Goal: Information Seeking & Learning: Compare options

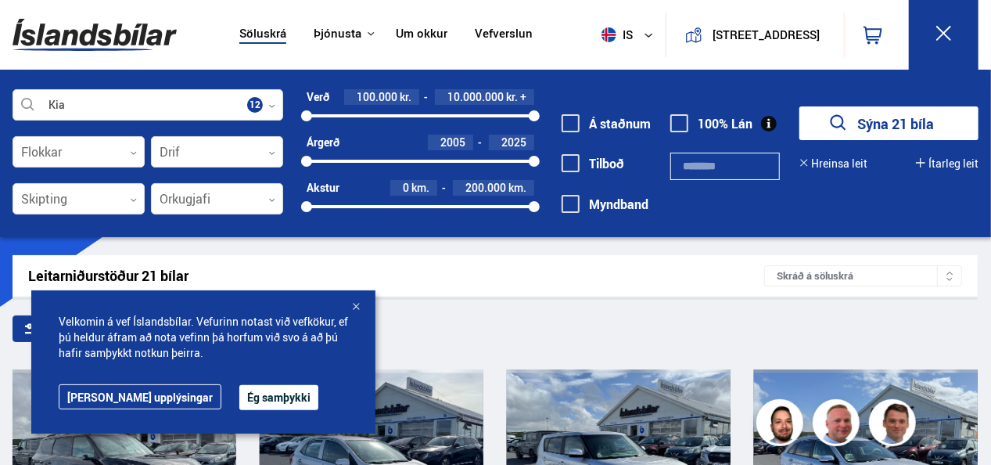
click at [241, 388] on button "Ég samþykki" at bounding box center [278, 397] width 79 height 25
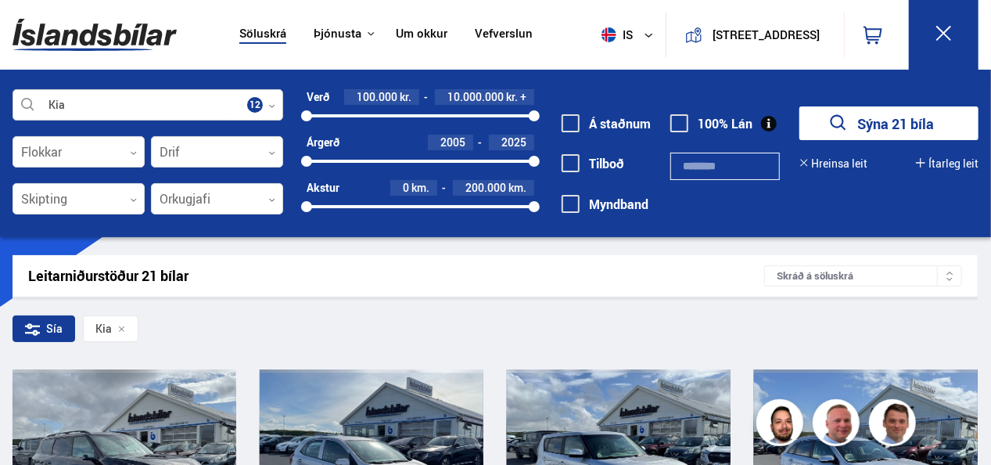
click at [271, 102] on icon at bounding box center [271, 105] width 7 height 7
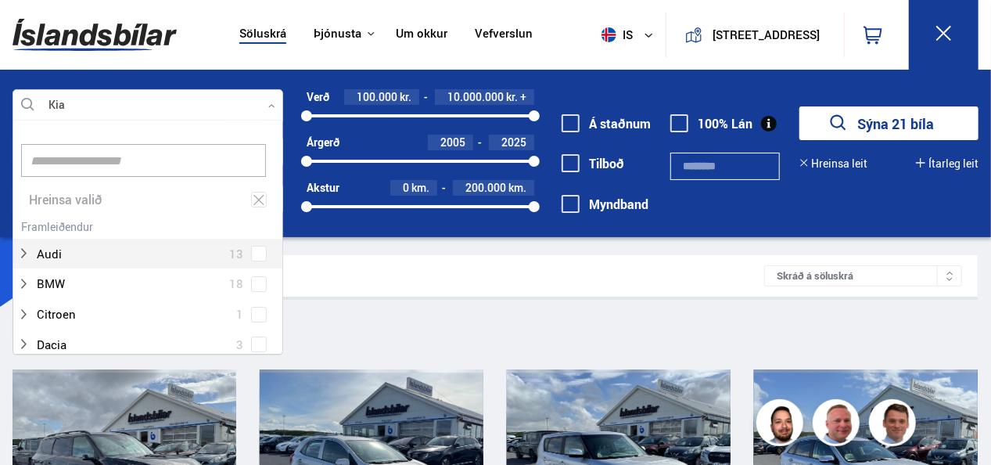
scroll to position [233, 266]
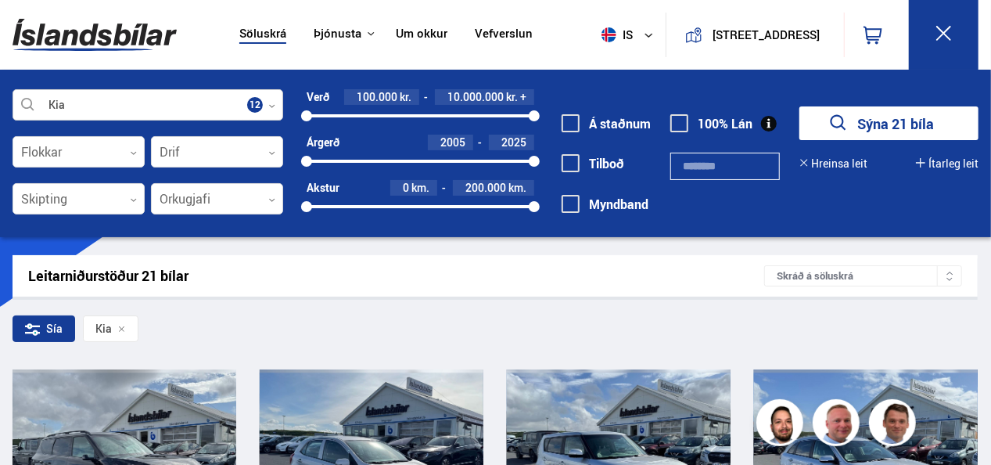
click at [271, 102] on icon at bounding box center [271, 105] width 7 height 7
click at [357, 113] on div "100000 10000000" at bounding box center [421, 116] width 228 height 14
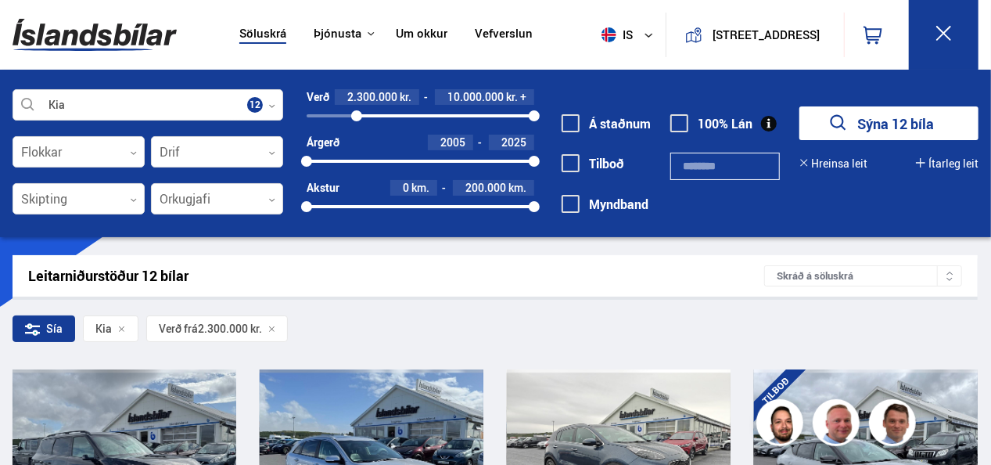
click at [340, 113] on div "2300000 10000000" at bounding box center [421, 116] width 228 height 14
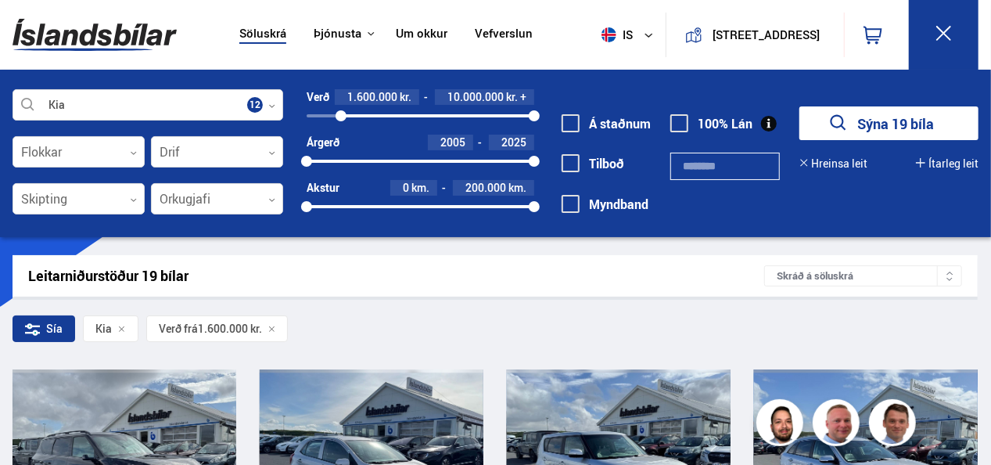
click at [325, 113] on div "1600000 10000000" at bounding box center [421, 116] width 228 height 14
click at [314, 113] on div "900000 10000000" at bounding box center [421, 116] width 228 height 14
click at [316, 113] on div at bounding box center [313, 115] width 11 height 11
click at [319, 113] on div "400000 10000000" at bounding box center [421, 116] width 228 height 14
